Goal: Task Accomplishment & Management: Manage account settings

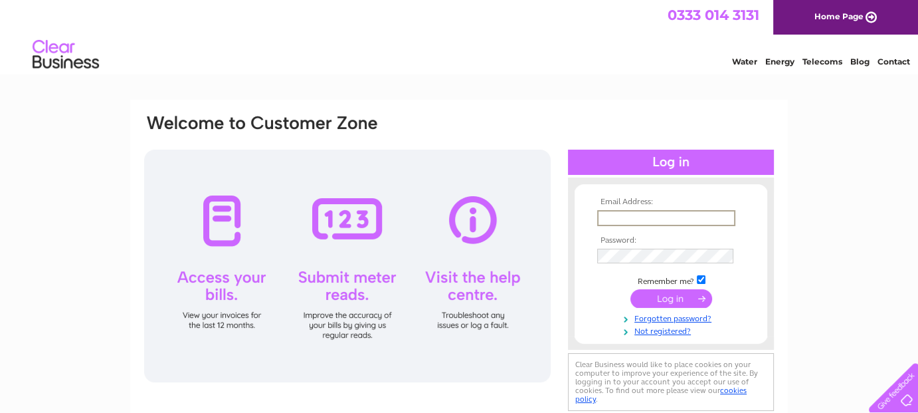
click at [627, 219] on input "text" at bounding box center [666, 218] width 138 height 16
paste input "paperwork@capitalcarsscotland.co.uk"
type input "paperwork@capitalcarsscotland.co.uk"
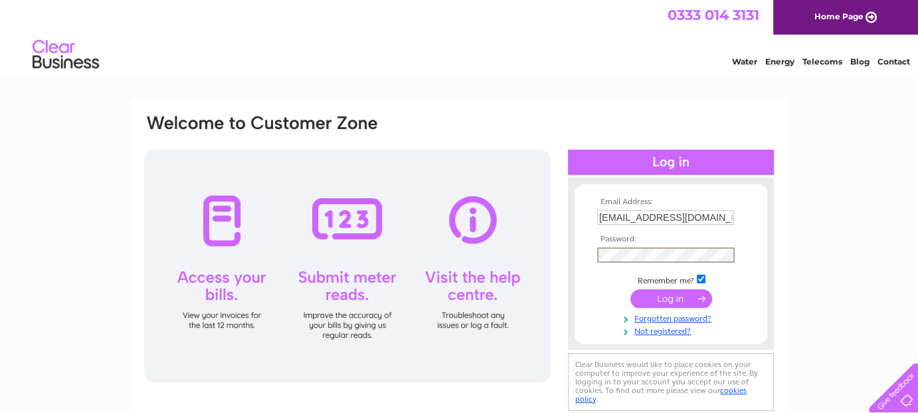
click at [666, 301] on input "submit" at bounding box center [671, 298] width 82 height 19
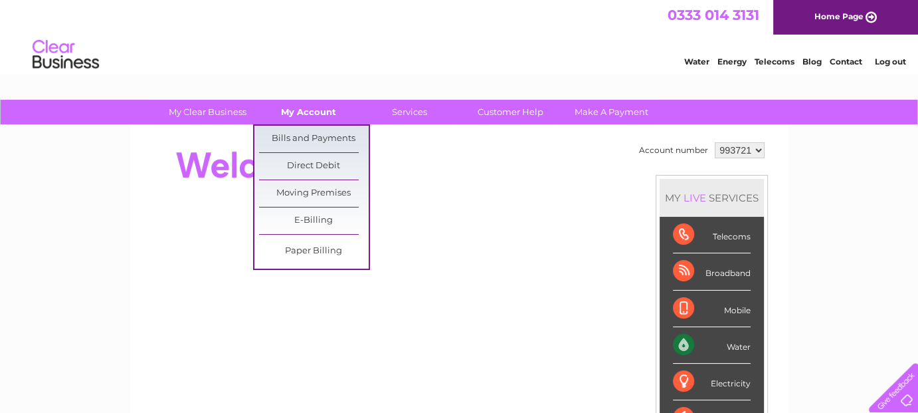
click at [312, 116] on link "My Account" at bounding box center [309, 112] width 110 height 25
click at [305, 137] on link "Bills and Payments" at bounding box center [314, 139] width 110 height 27
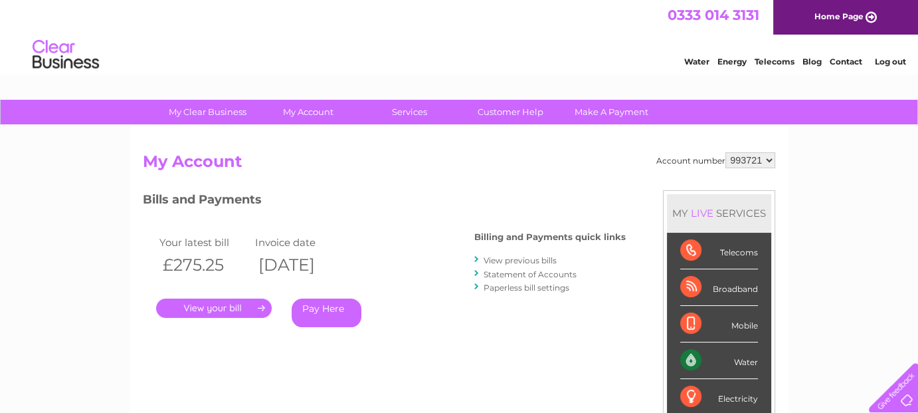
click at [238, 308] on link "." at bounding box center [214, 307] width 116 height 19
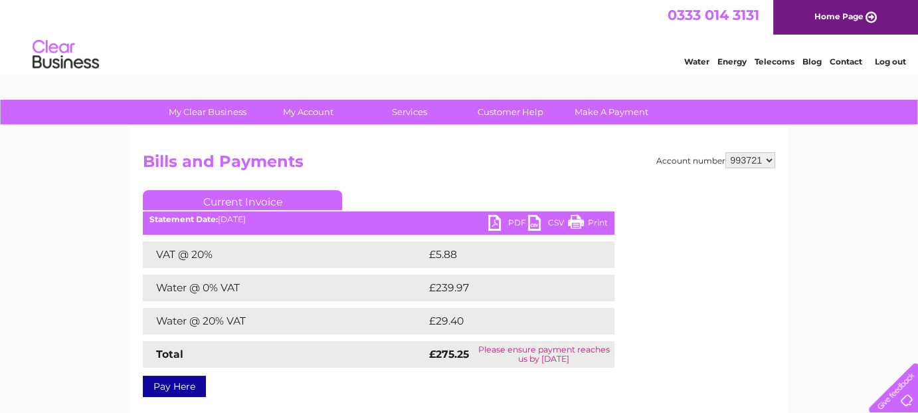
click at [508, 222] on link "PDF" at bounding box center [508, 224] width 40 height 19
click at [66, 249] on div "My Clear Business Login Details My Details My Preferences Link Account My Accou…" at bounding box center [459, 412] width 918 height 625
click at [894, 61] on link "Log out" at bounding box center [889, 61] width 31 height 10
